Goal: Information Seeking & Learning: Learn about a topic

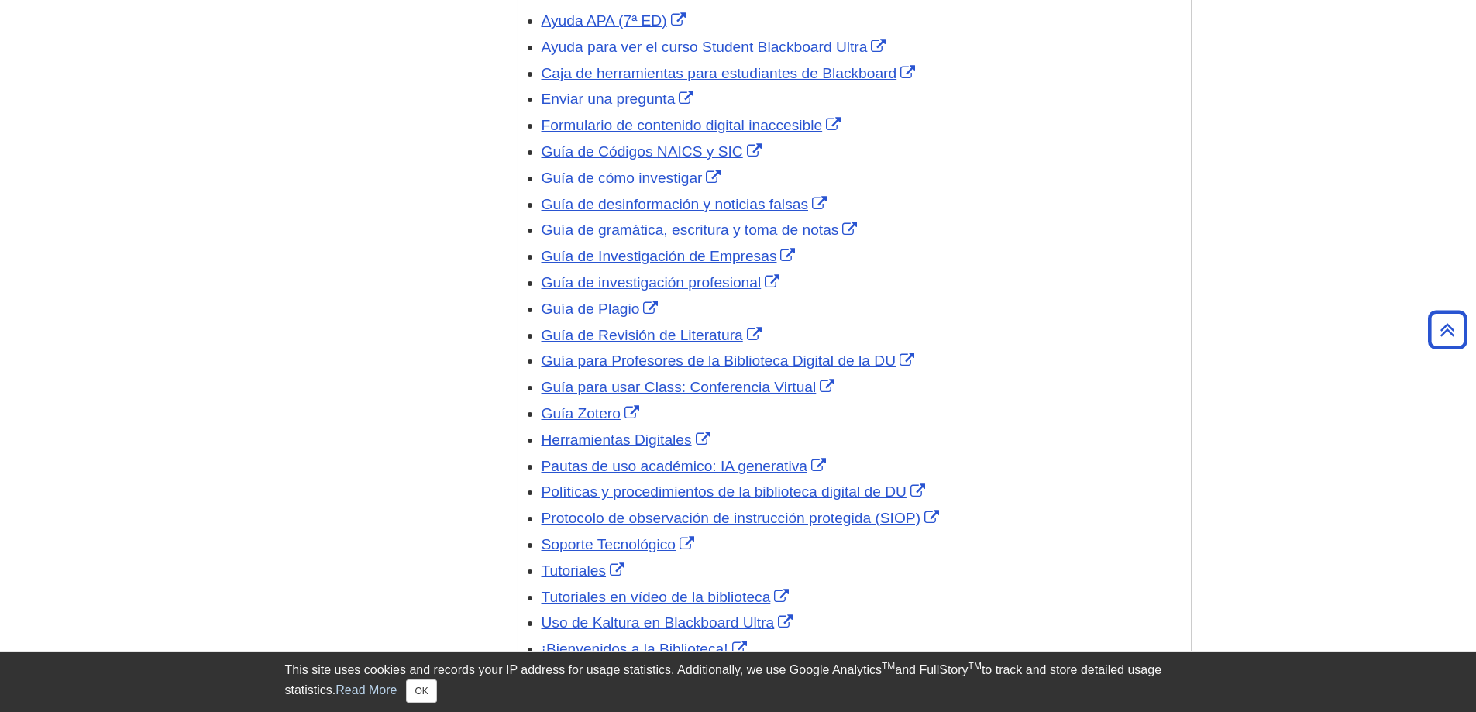
scroll to position [1472, 0]
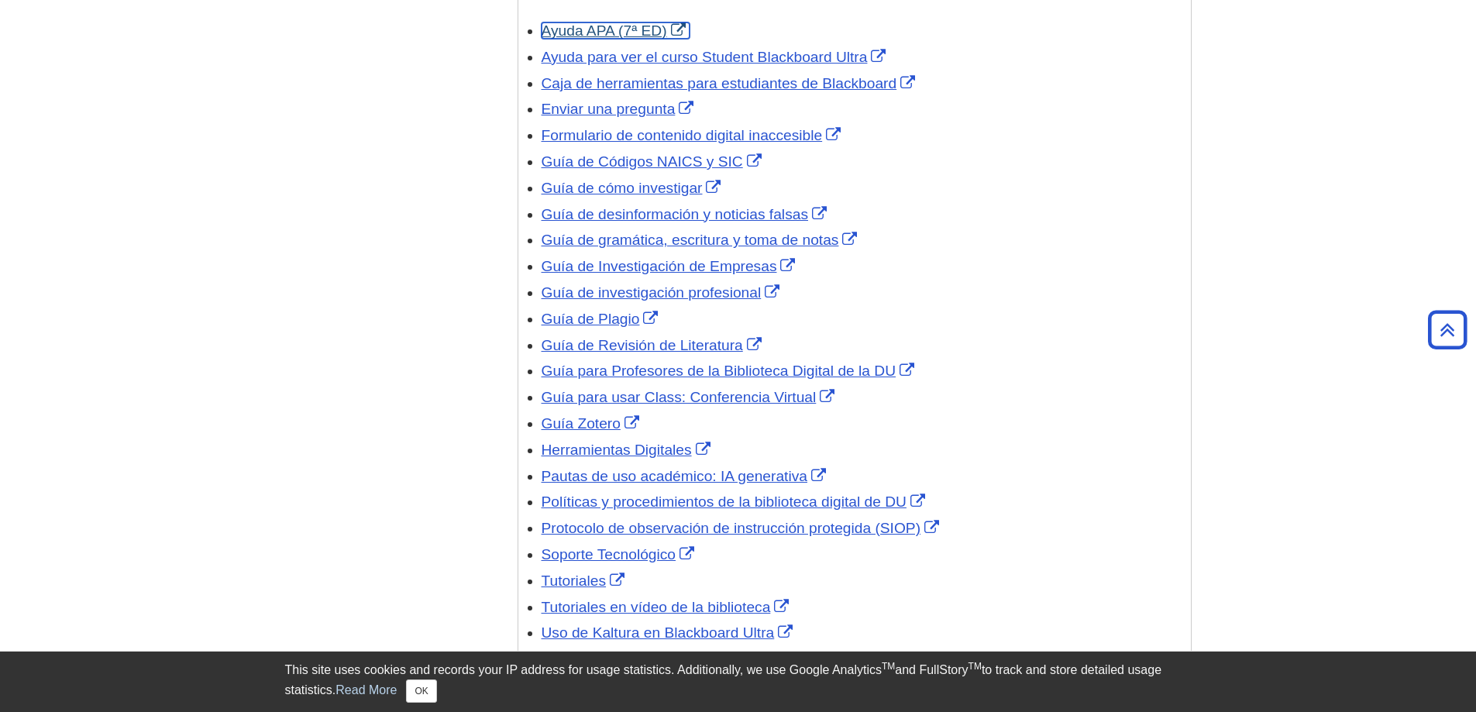
click at [588, 26] on link "Ayuda APA (7ª ED)" at bounding box center [616, 30] width 148 height 16
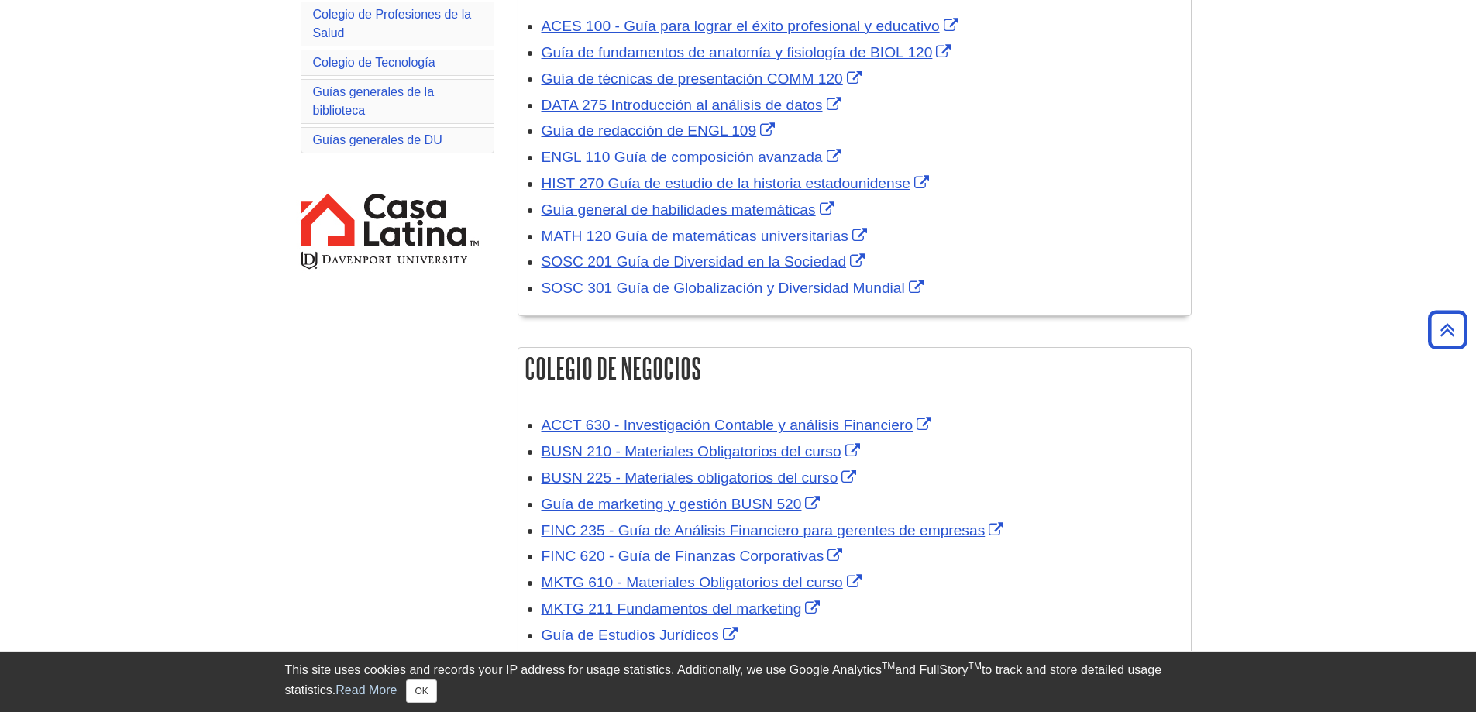
scroll to position [155, 0]
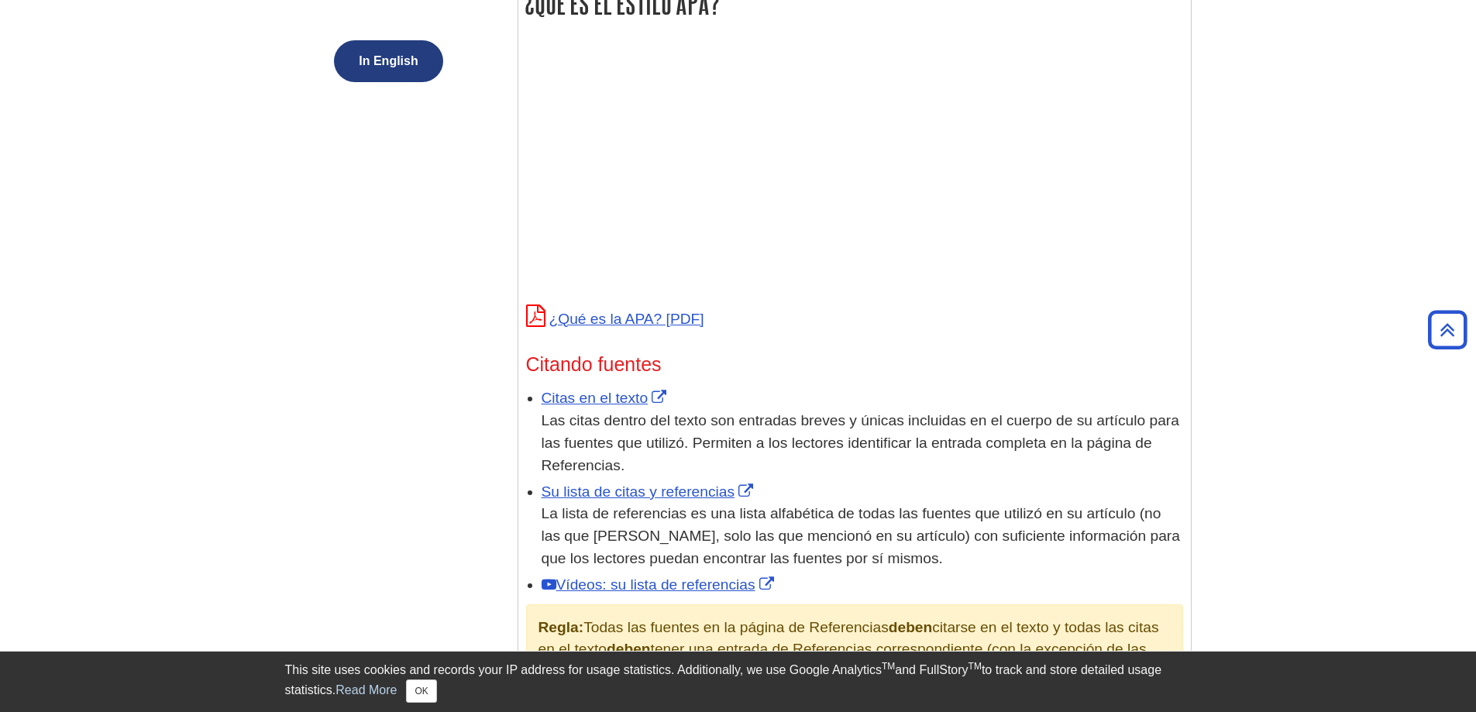
scroll to position [542, 0]
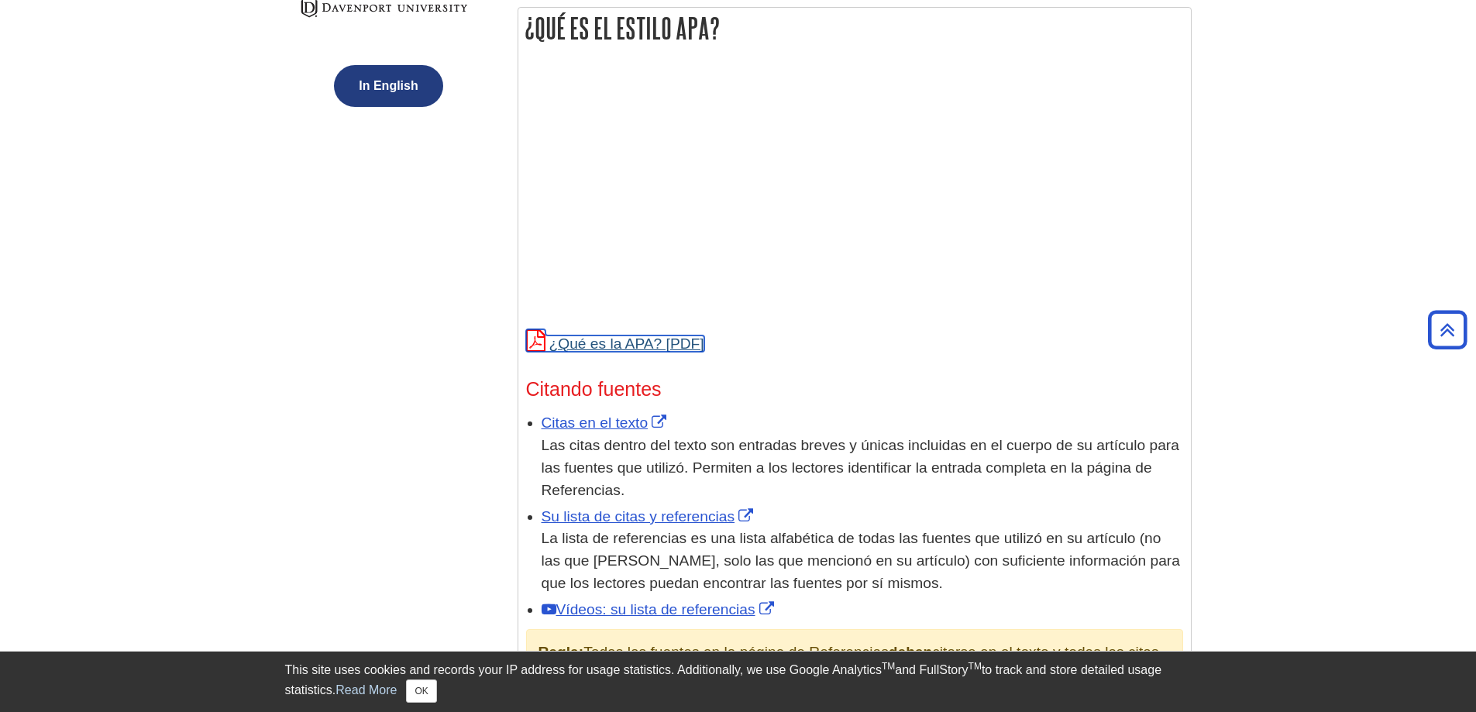
click at [639, 343] on link "¿Qué es la APA?" at bounding box center [615, 344] width 178 height 16
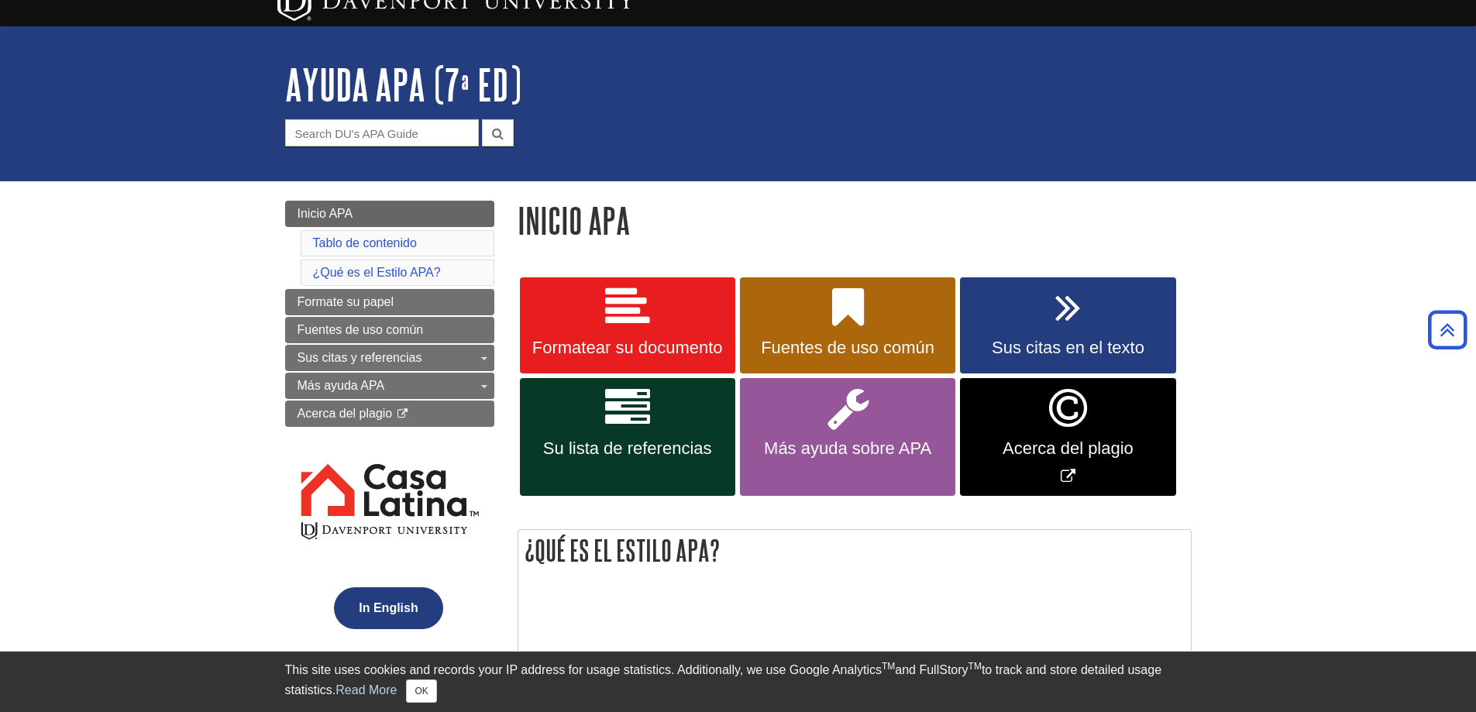
scroll to position [0, 0]
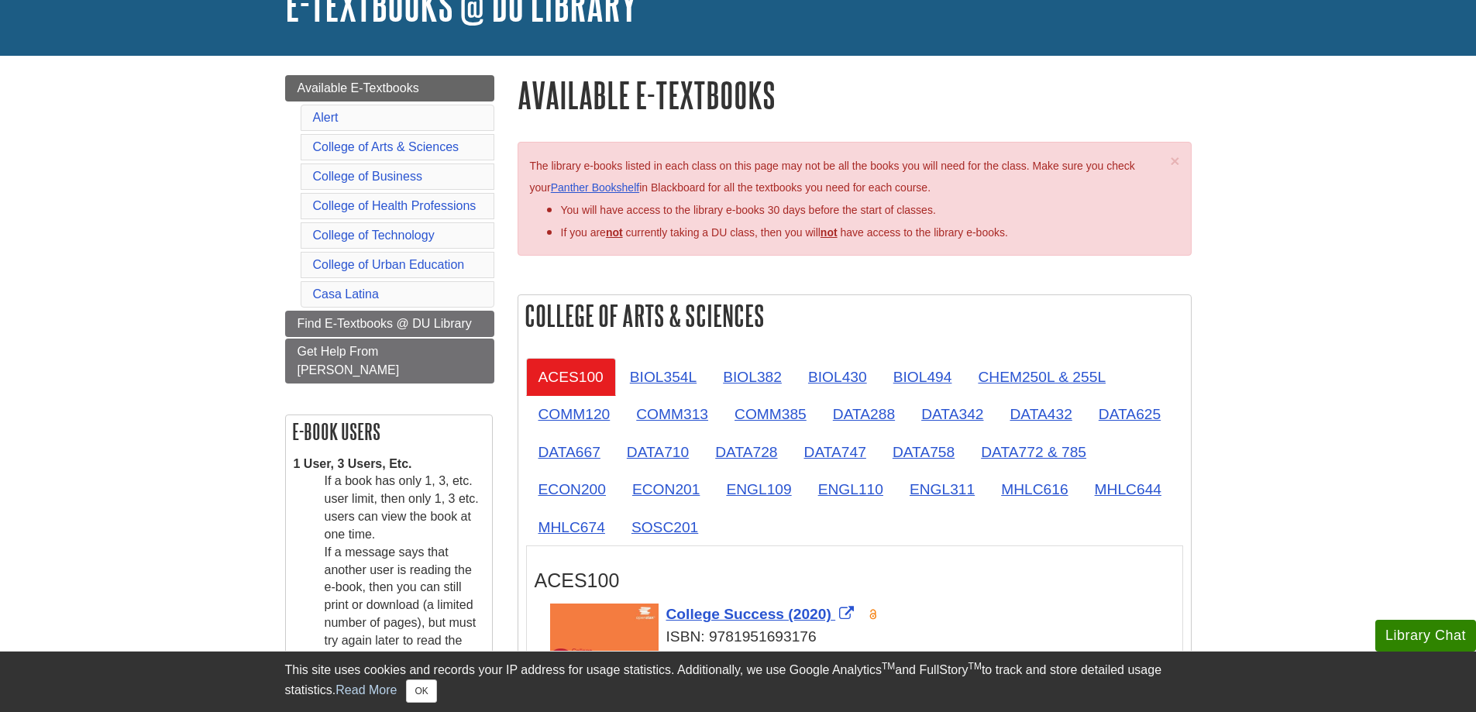
scroll to position [155, 0]
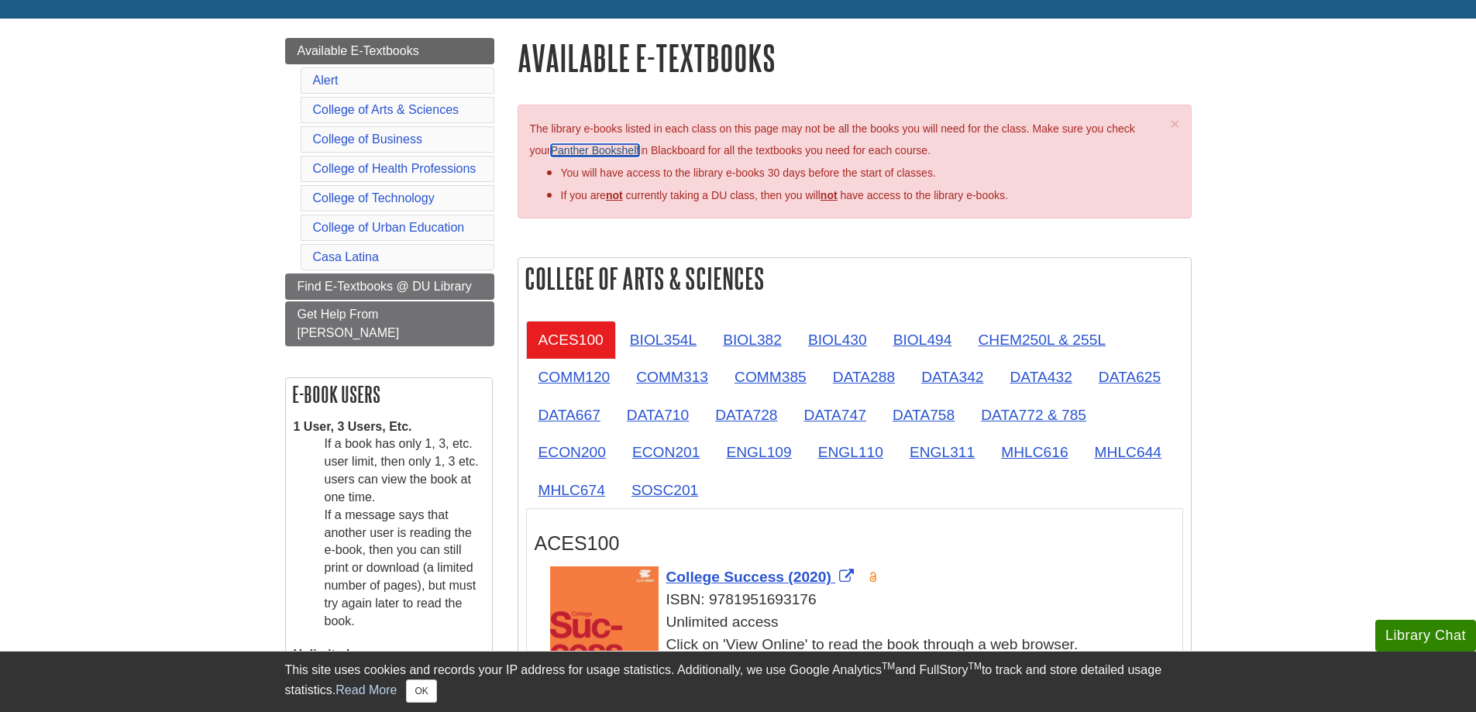
click at [607, 150] on link "Panther Bookshelf" at bounding box center [595, 150] width 88 height 12
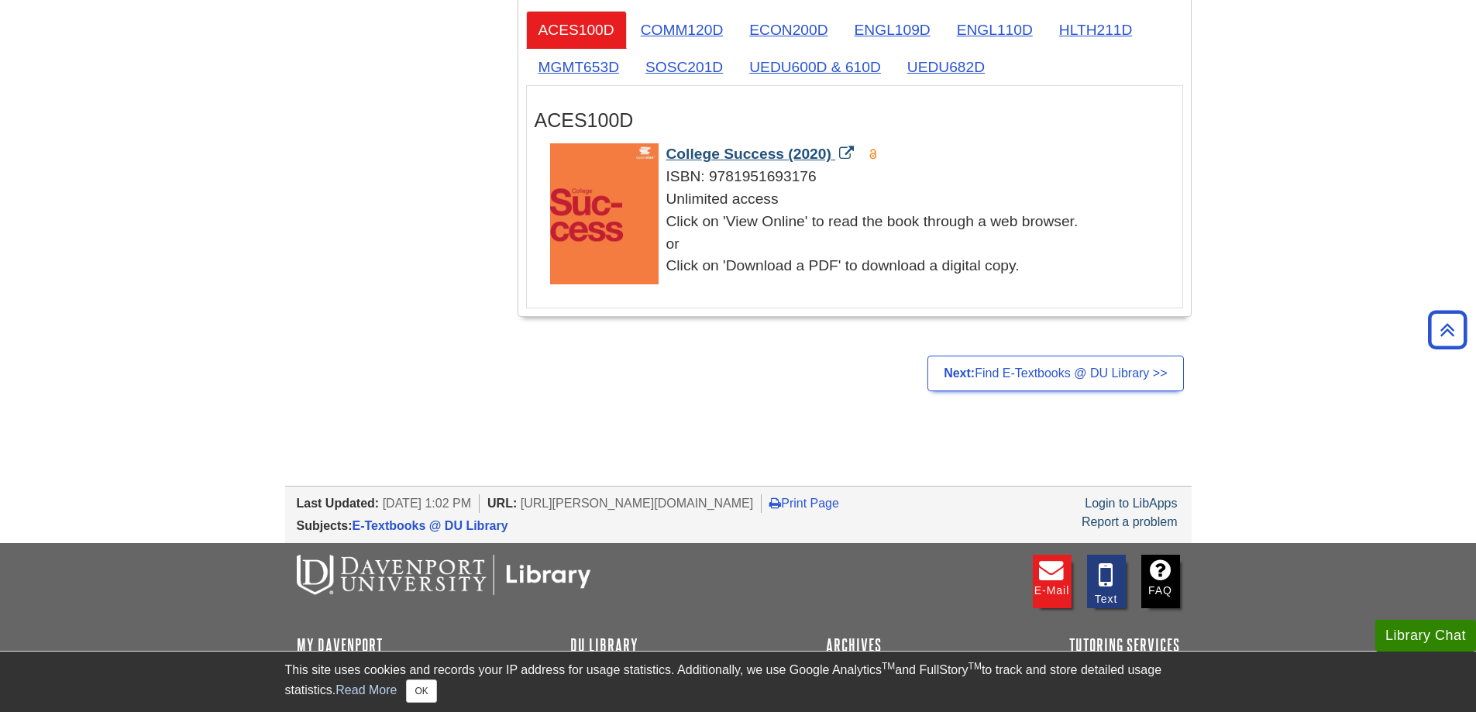
scroll to position [3223, 0]
